Goal: Task Accomplishment & Management: Use online tool/utility

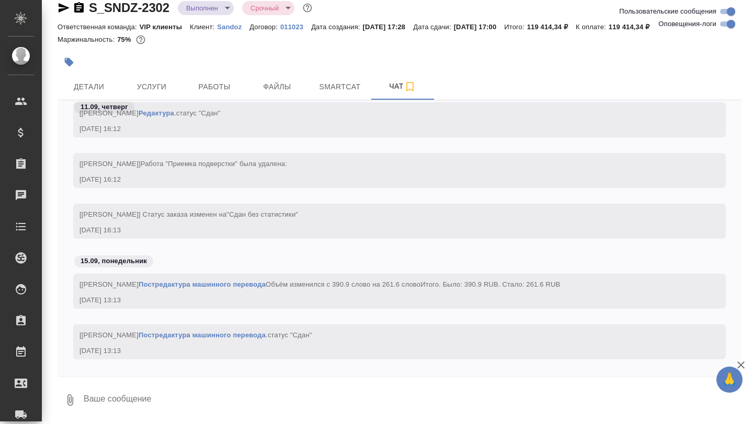
scroll to position [54537, 0]
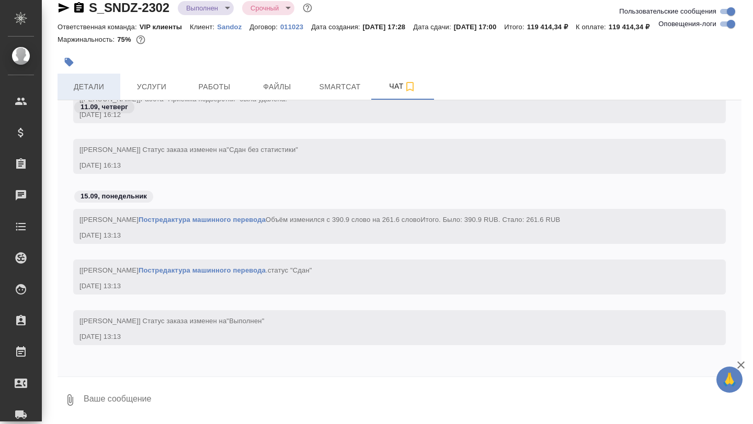
click at [80, 89] on span "Детали" at bounding box center [89, 86] width 50 height 13
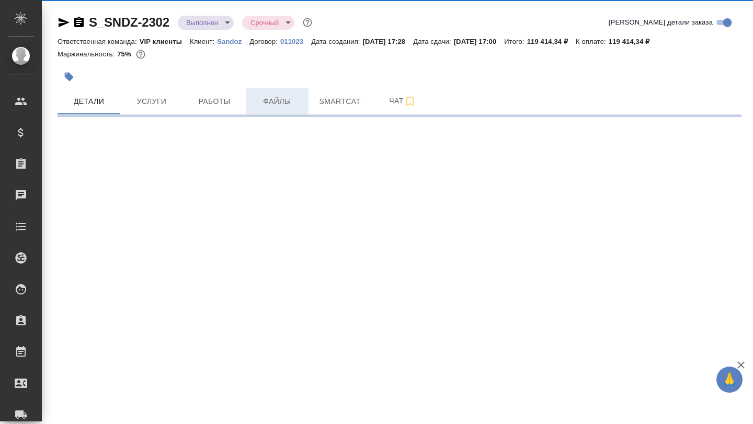
select select "RU"
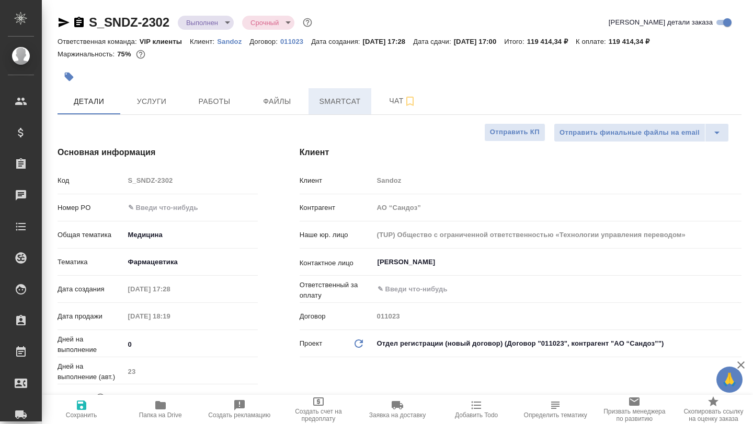
type textarea "x"
type input "[PERSON_NAME]"
type input "Комаров Роман"
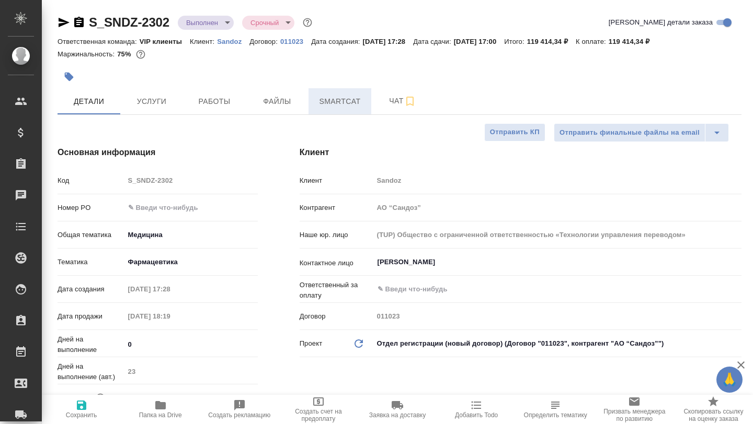
click at [327, 107] on span "Smartcat" at bounding box center [340, 101] width 50 height 13
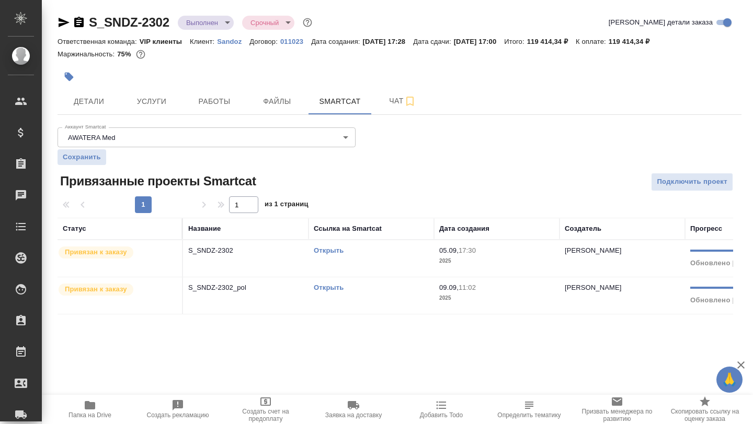
click at [330, 251] on link "Открыть" at bounding box center [329, 251] width 30 height 8
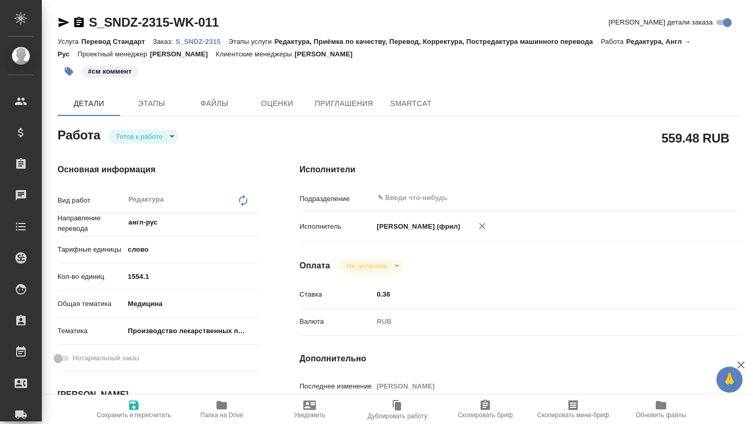
type textarea "x"
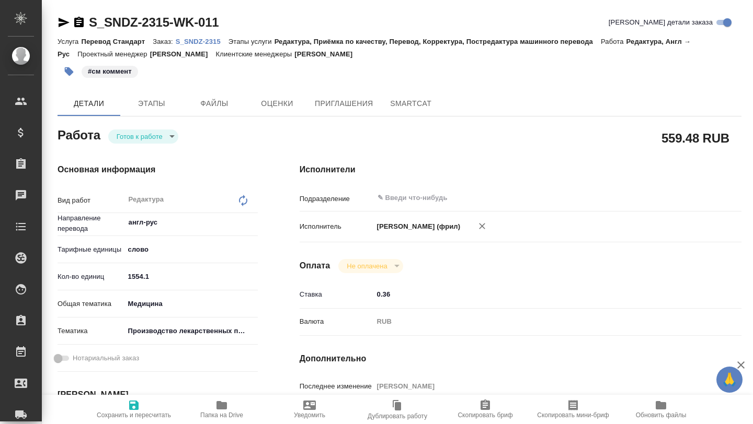
type textarea "x"
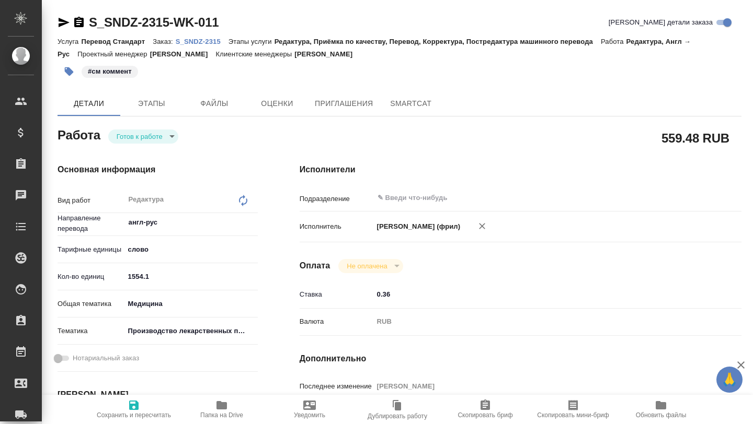
type textarea "x"
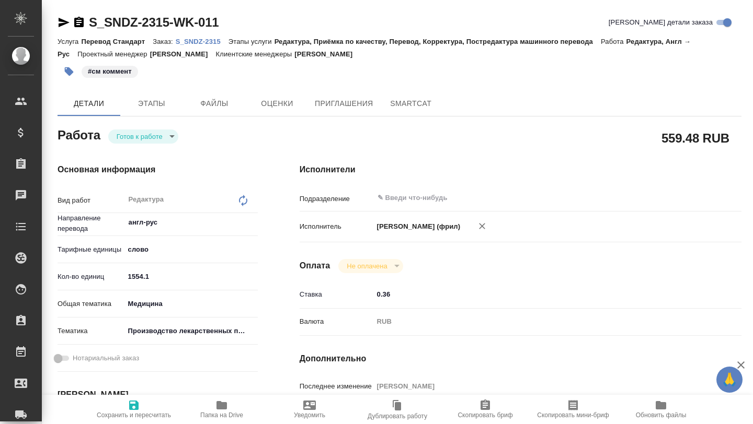
type textarea "x"
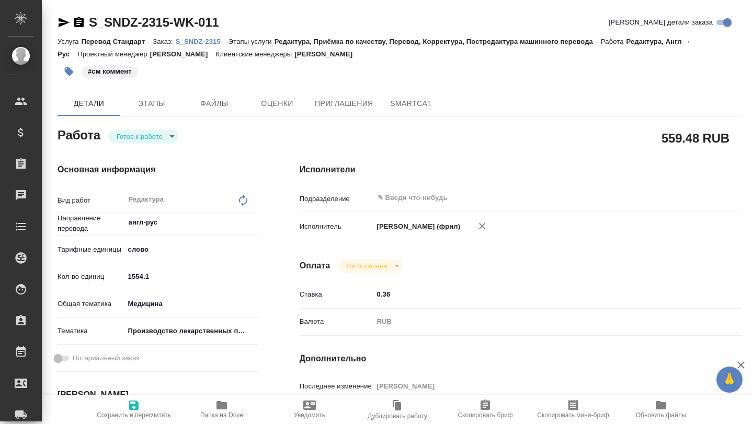
type textarea "x"
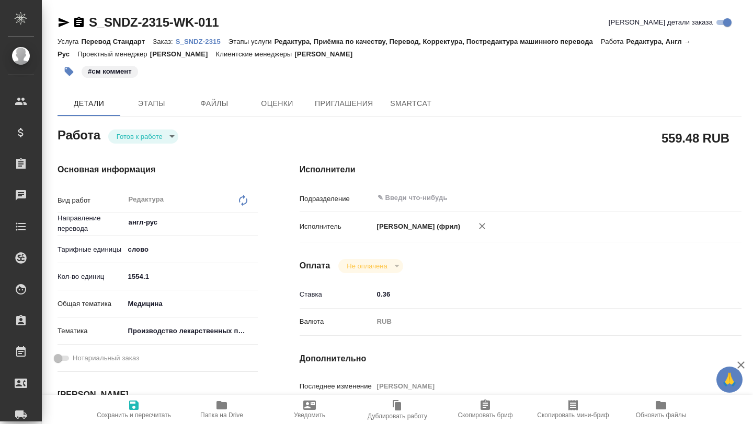
type textarea "x"
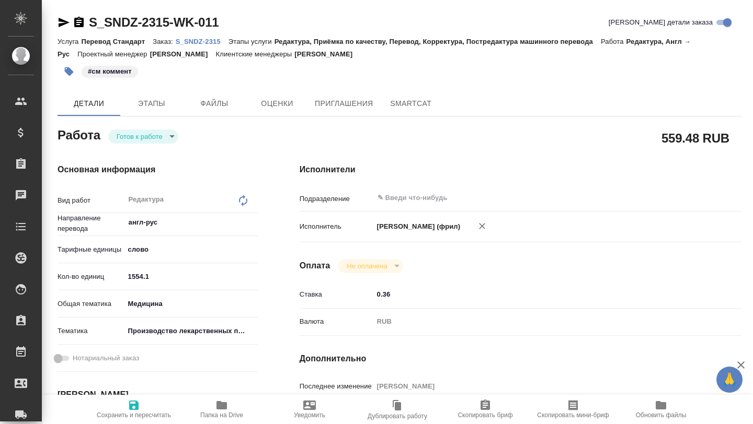
type textarea "x"
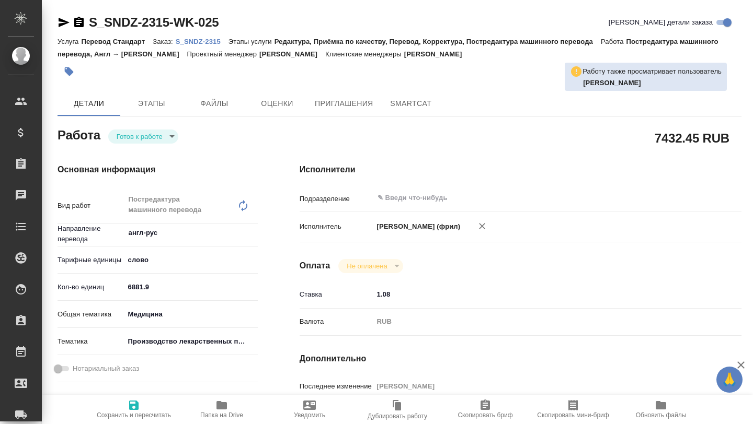
type textarea "x"
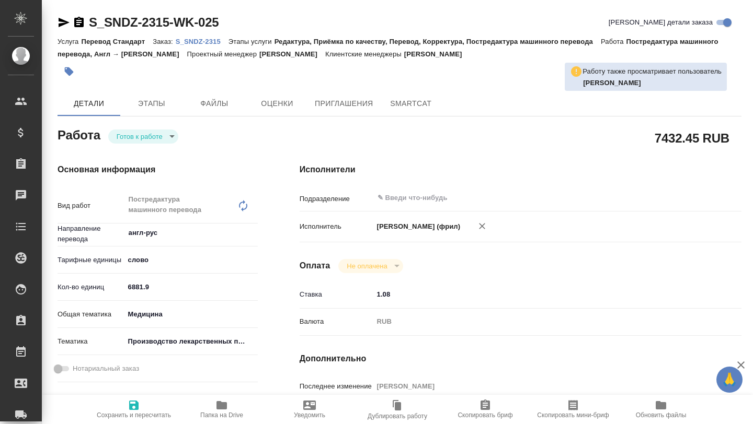
type textarea "x"
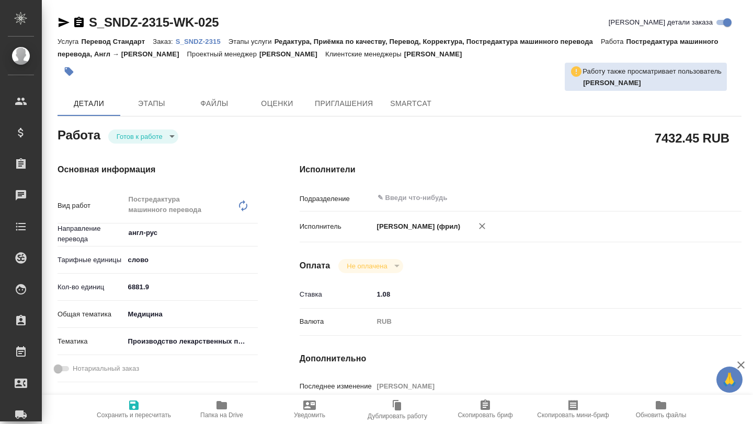
type textarea "x"
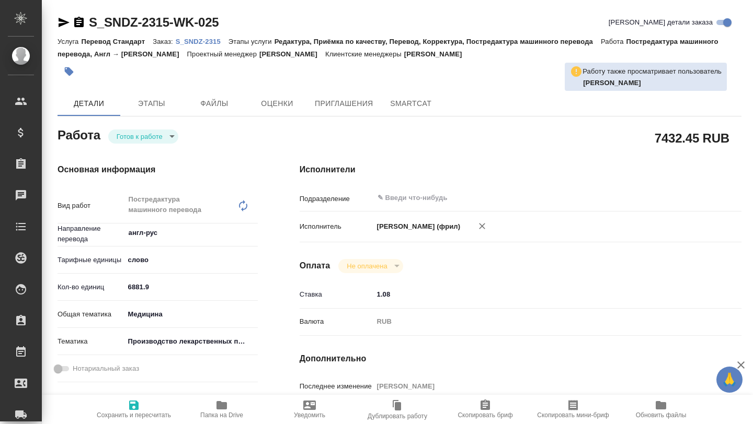
type textarea "x"
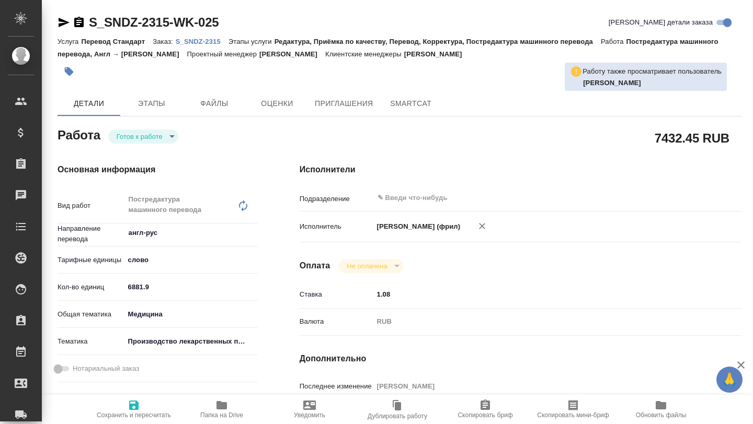
type textarea "x"
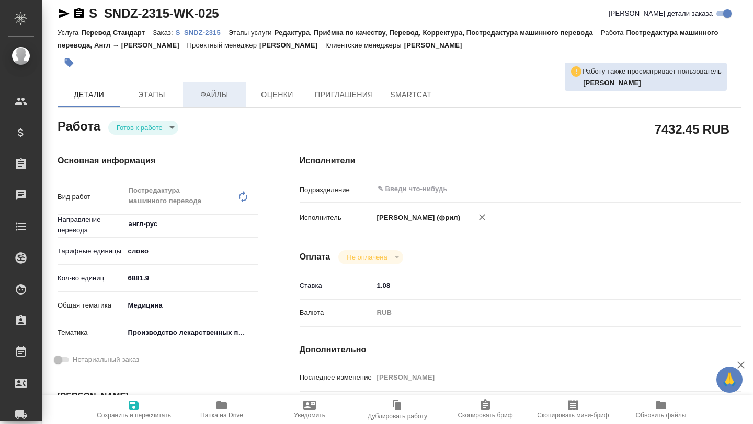
type textarea "x"
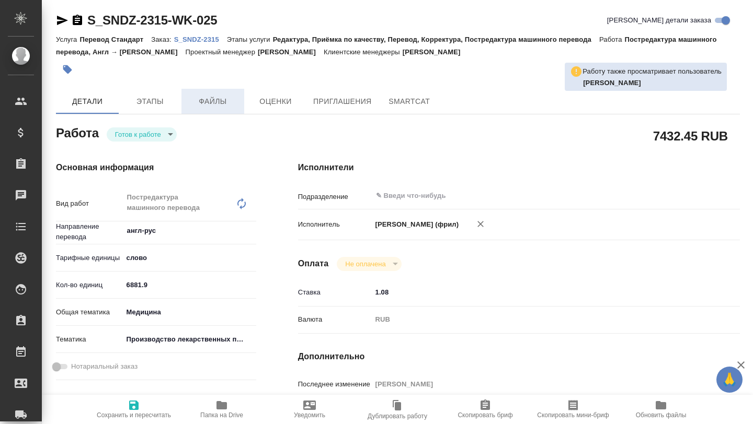
scroll to position [0, 2]
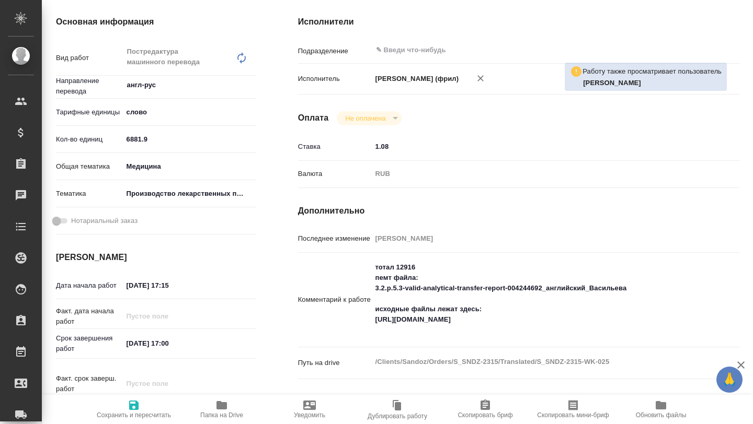
type textarea "x"
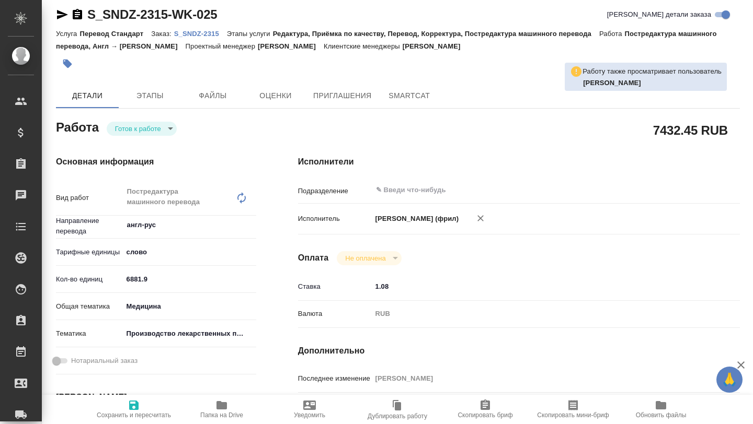
scroll to position [7, 2]
